Goal: Task Accomplishment & Management: Manage account settings

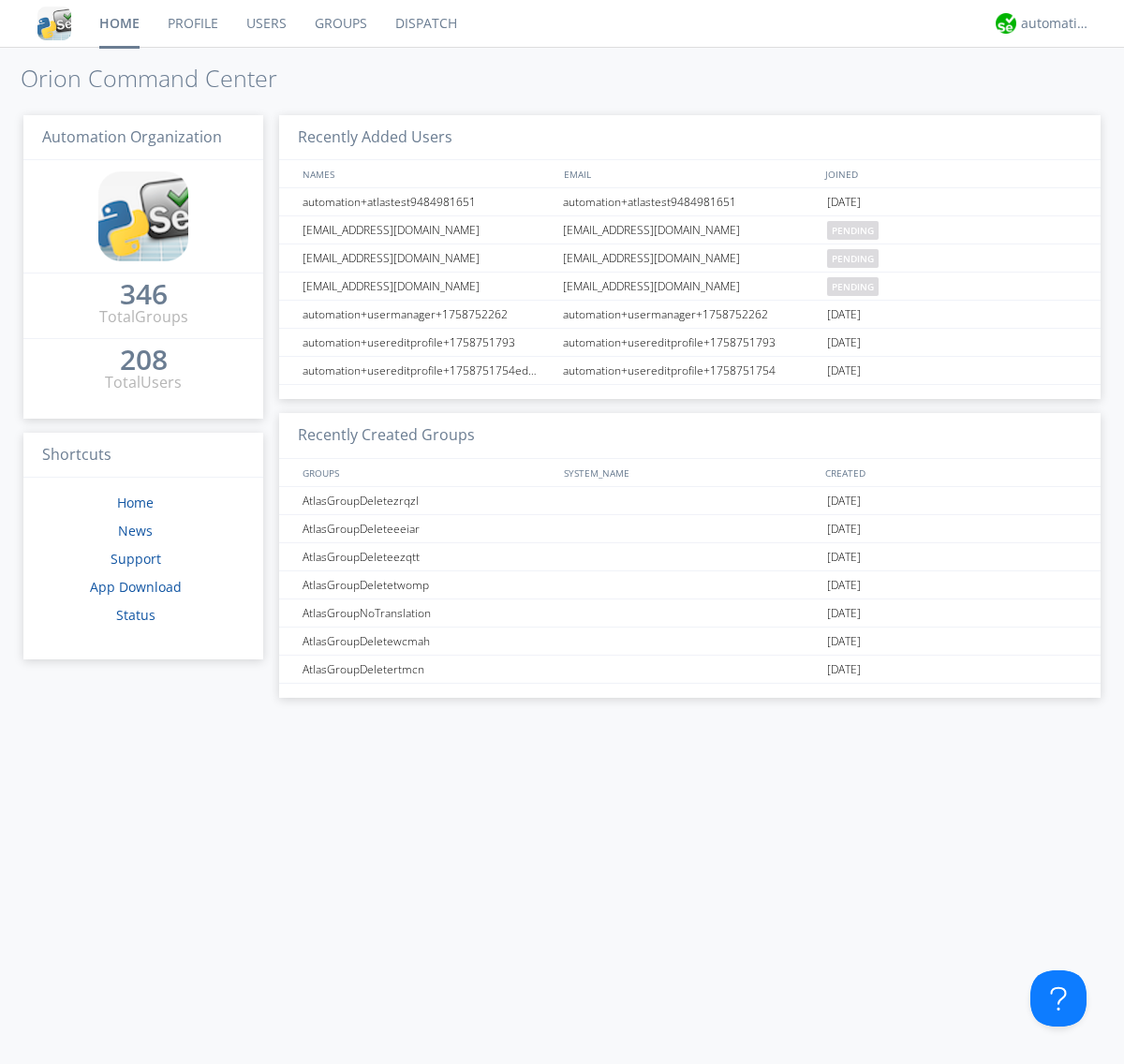
click at [265, 24] on link "Users" at bounding box center [267, 24] width 69 height 47
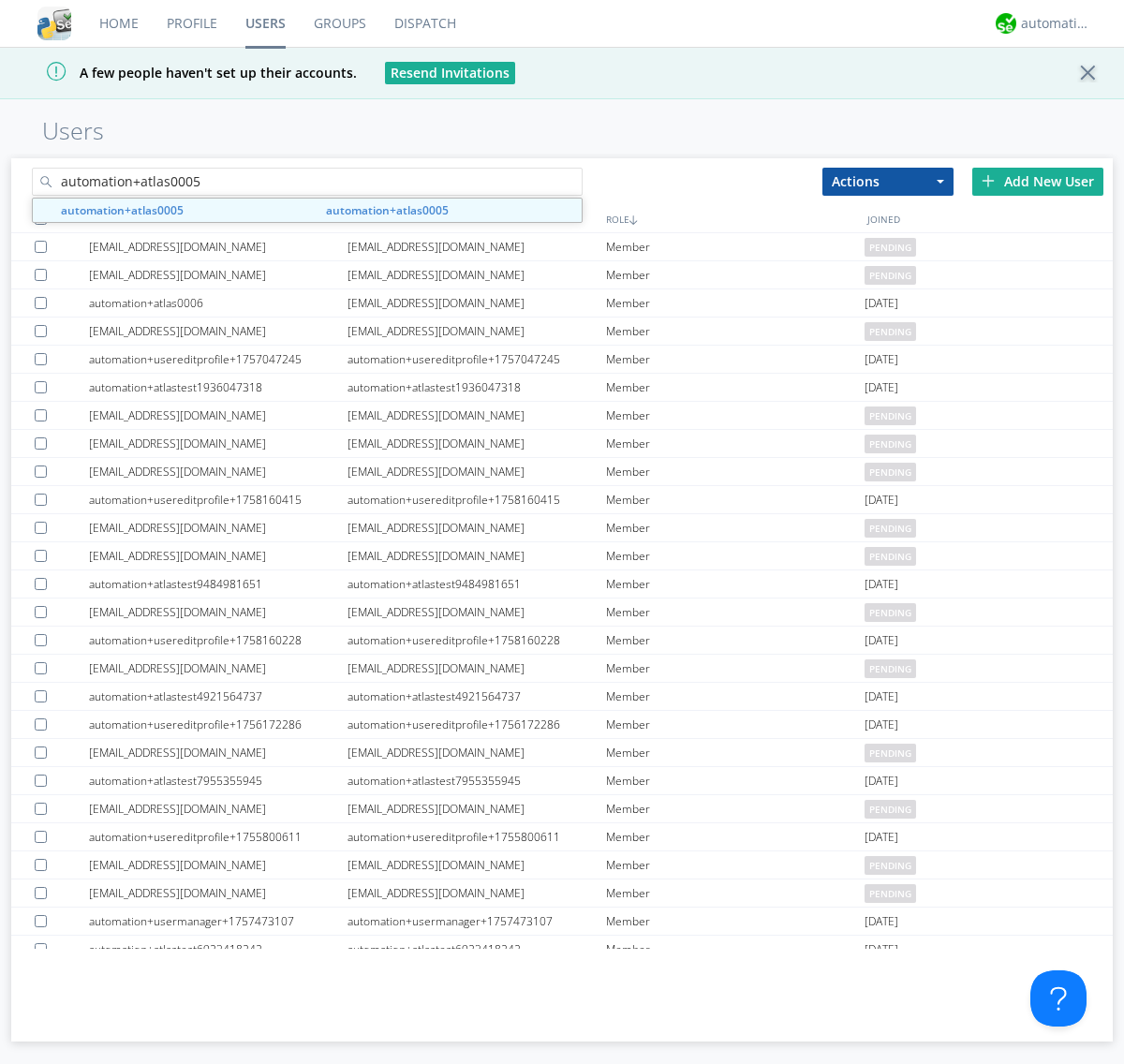
type input "automation+atlas0005"
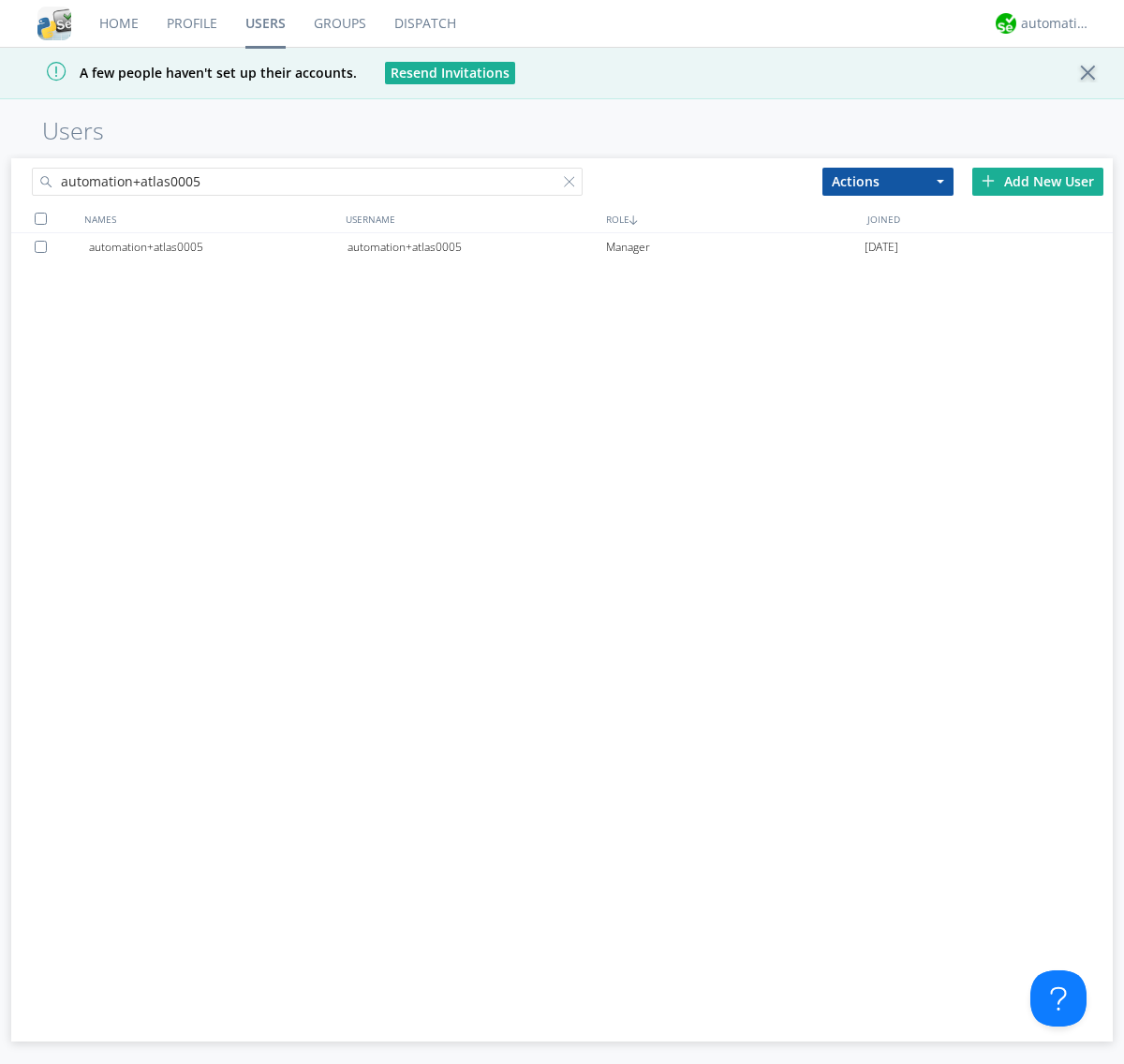
click at [476, 246] on div "automation+atlas0005" at bounding box center [476, 247] width 258 height 28
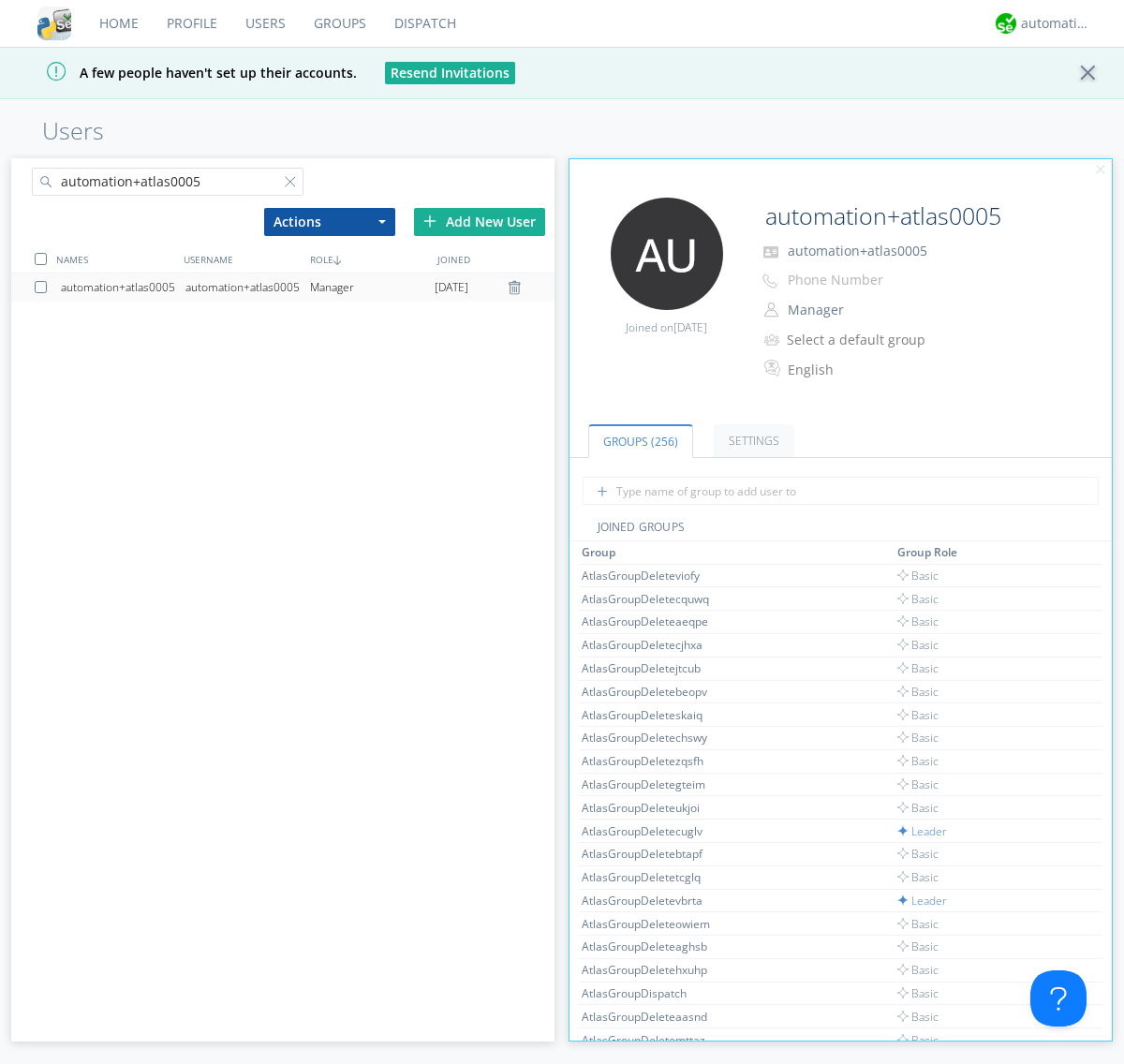
click at [752, 441] on link "Settings" at bounding box center [754, 440] width 80 height 32
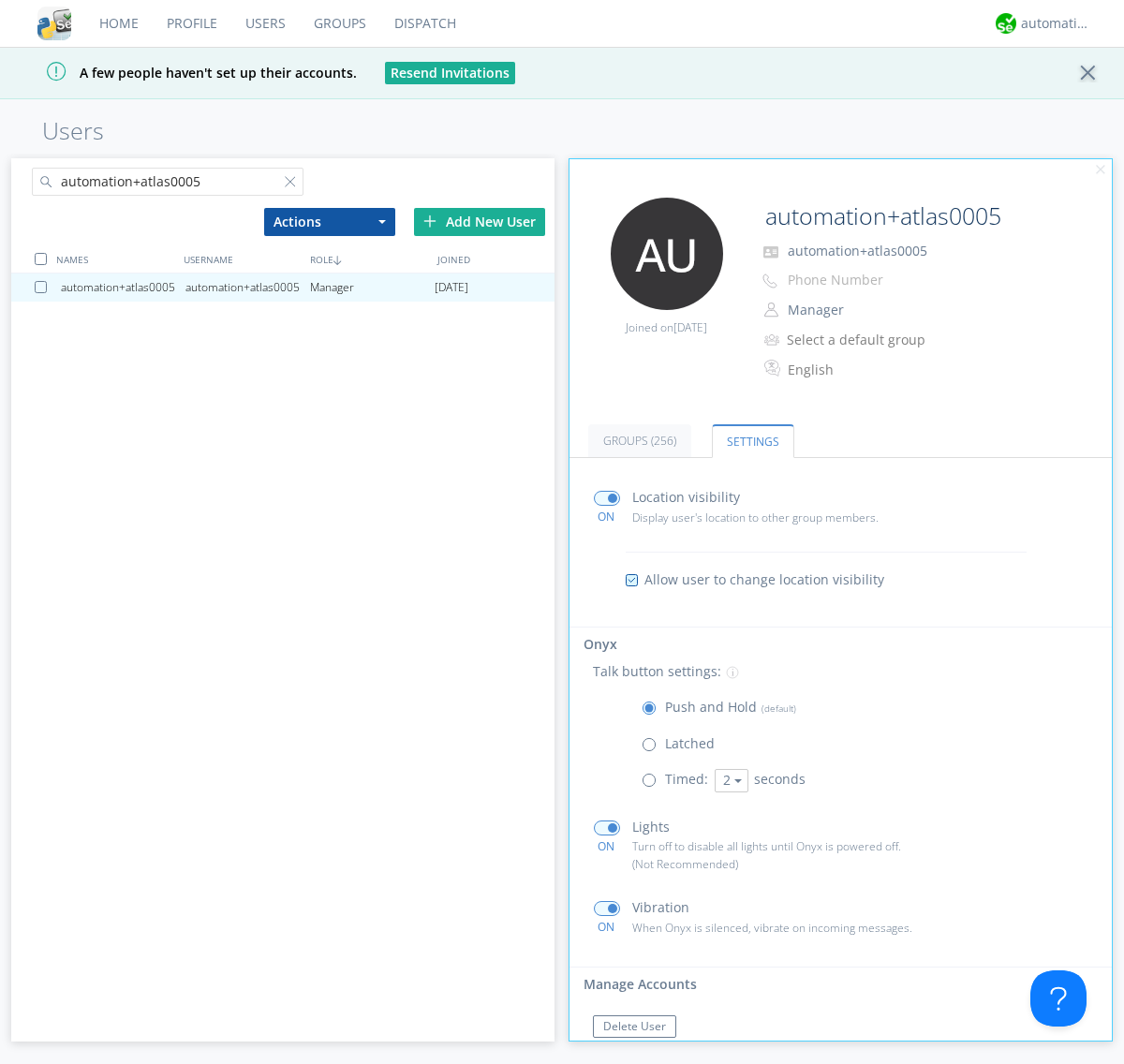
click at [653, 749] on span at bounding box center [654, 749] width 24 height 24
click at [0, 0] on input "radio" at bounding box center [0, 0] width 0 height 0
click at [653, 712] on span at bounding box center [654, 713] width 24 height 24
click at [0, 0] on input "radio" at bounding box center [0, 0] width 0 height 0
click at [1051, 24] on div "automation+atlas" at bounding box center [1056, 23] width 71 height 19
